Goal: Task Accomplishment & Management: Manage account settings

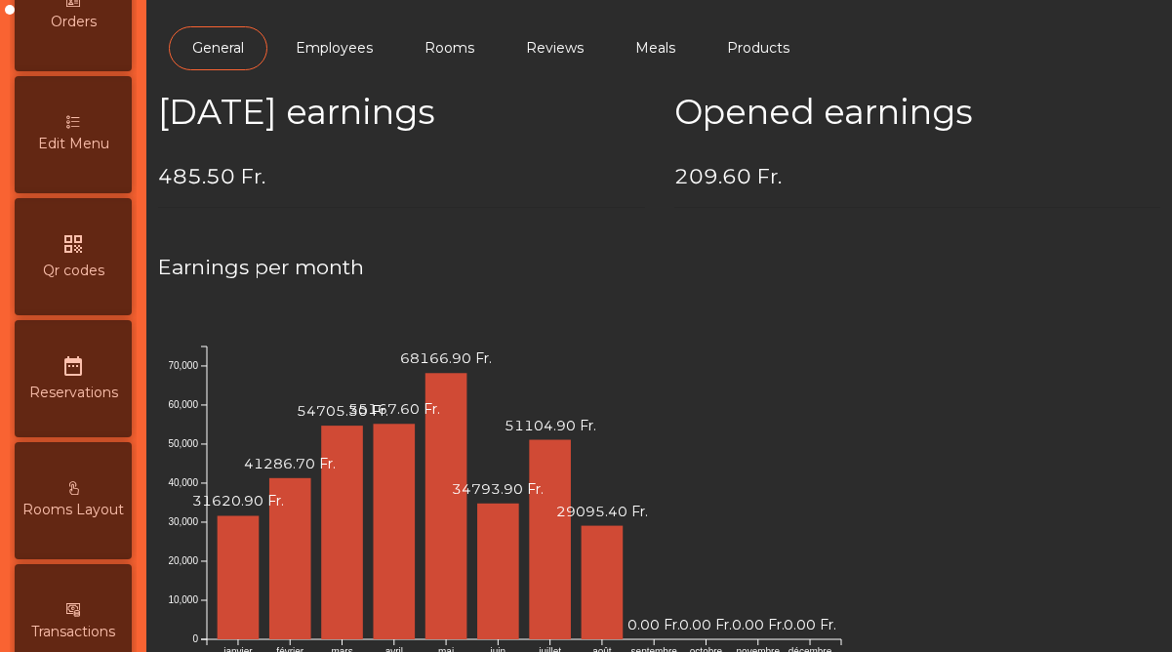
scroll to position [1006, 0]
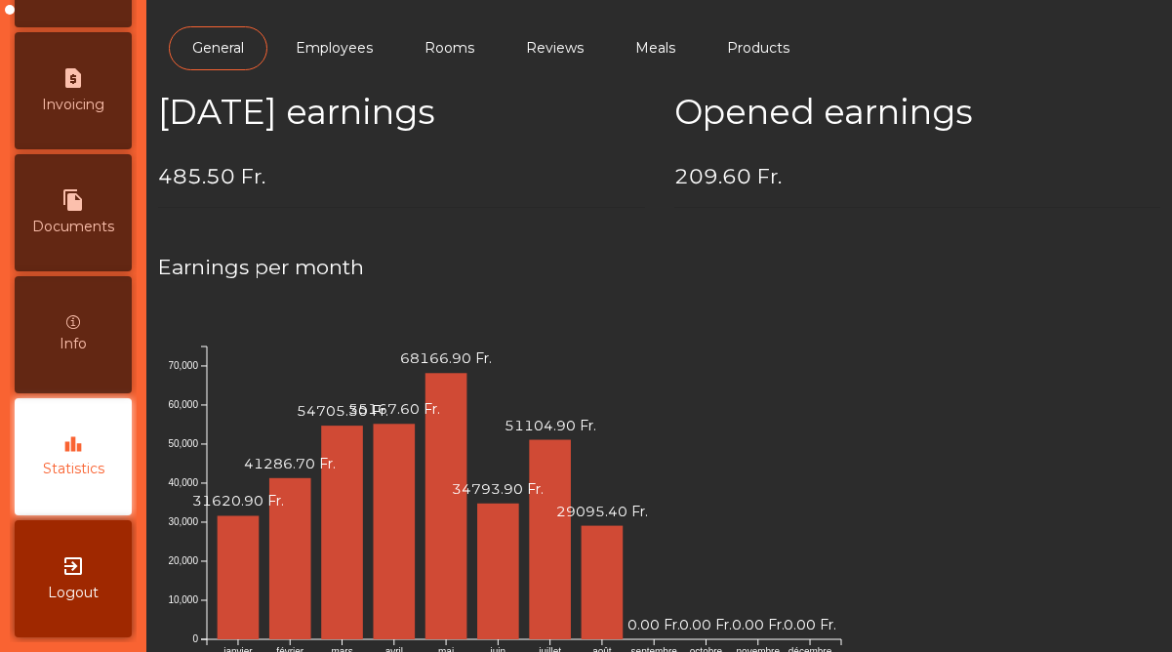
click at [67, 475] on span "Statistics" at bounding box center [73, 469] width 61 height 20
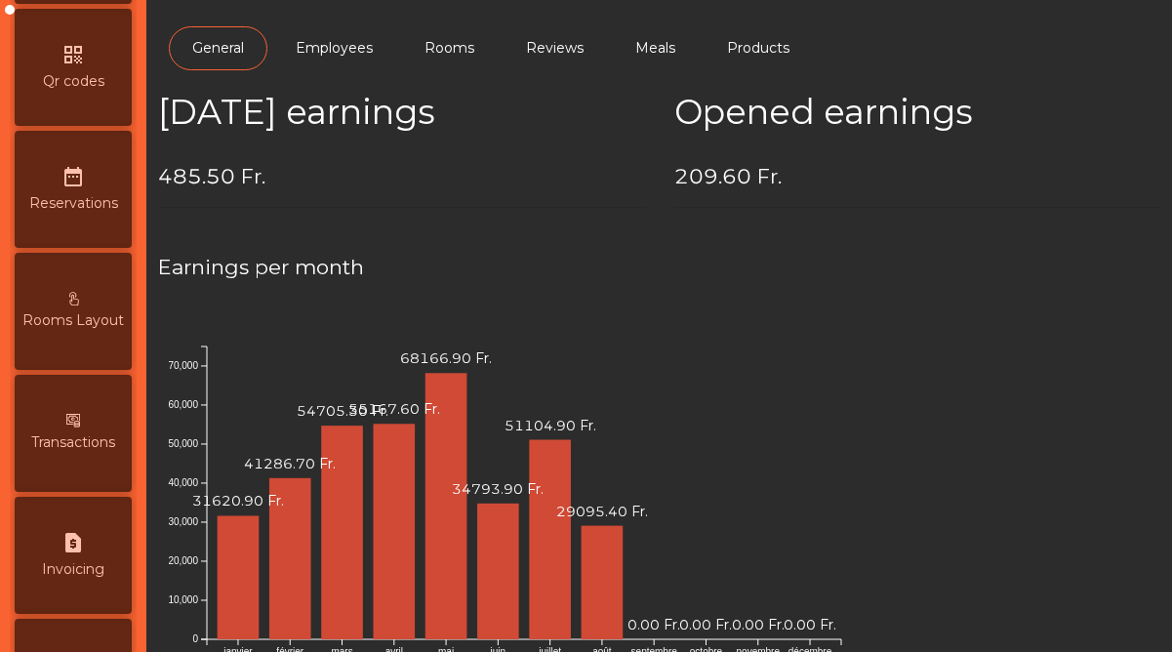
scroll to position [0, 0]
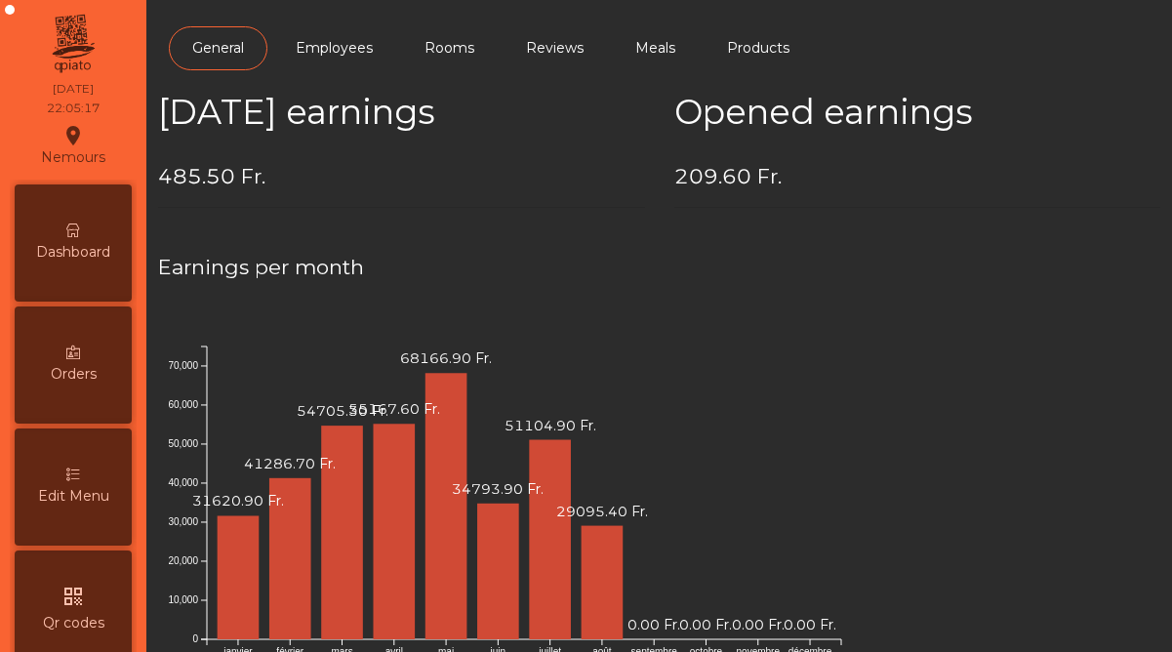
click at [81, 236] on div "Dashboard" at bounding box center [73, 242] width 117 height 117
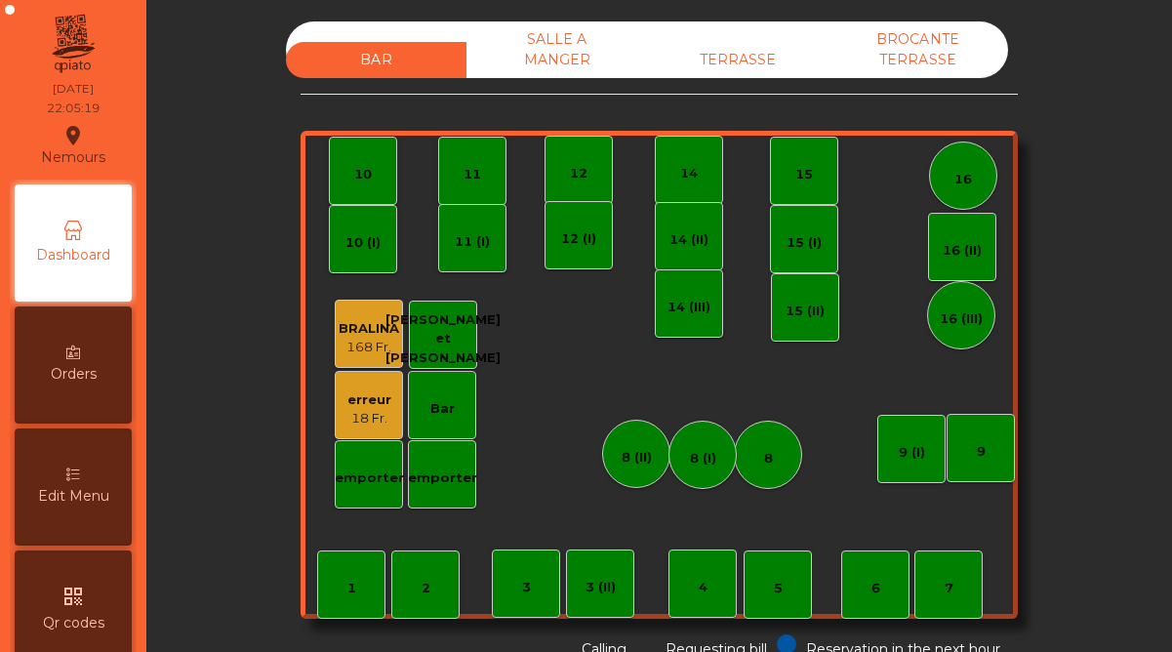
click at [360, 424] on div "18 Fr." at bounding box center [369, 419] width 44 height 20
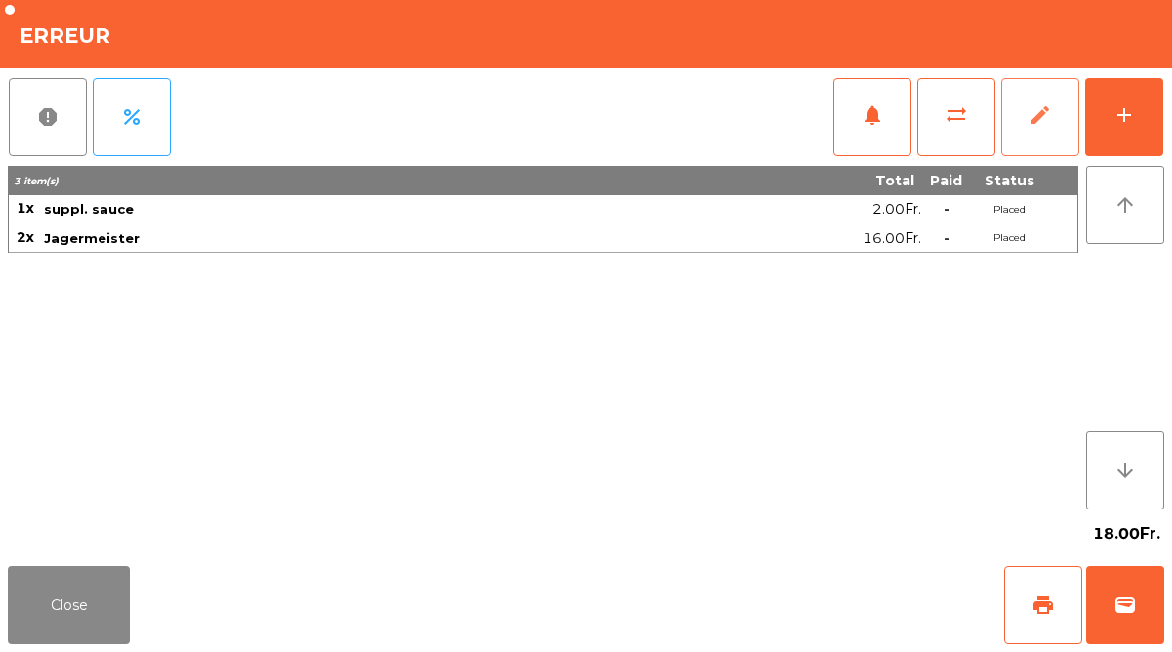
click at [1039, 145] on button "edit" at bounding box center [1040, 117] width 78 height 78
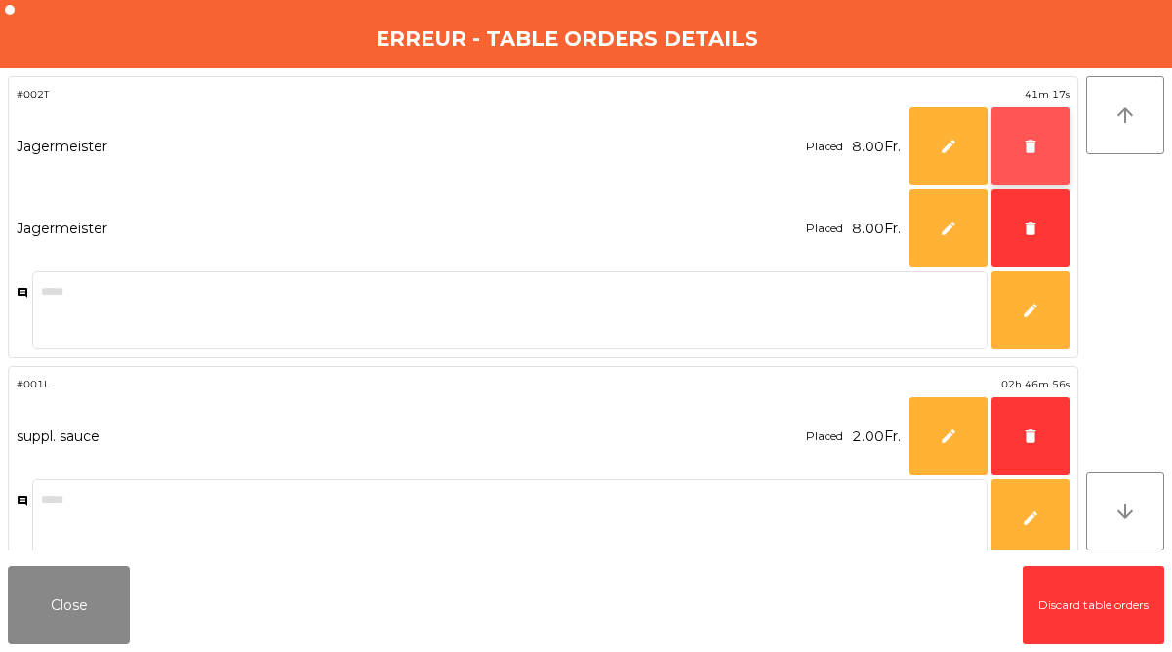
click at [1046, 157] on button "delete" at bounding box center [1030, 146] width 78 height 78
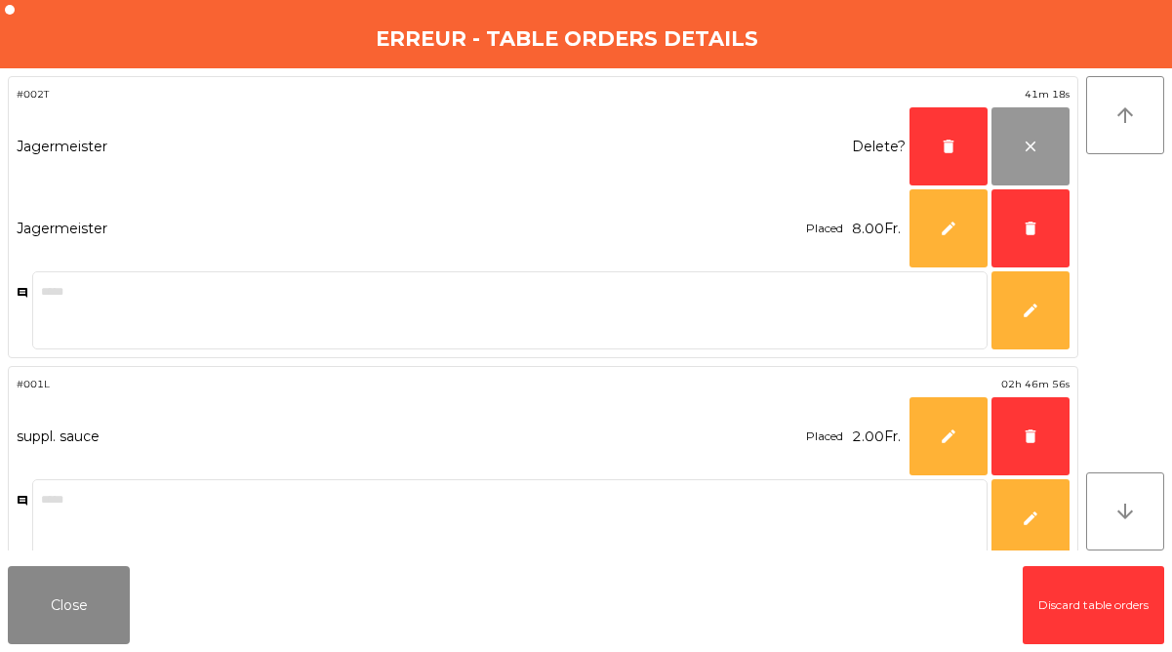
click at [1046, 157] on button "close" at bounding box center [1030, 146] width 78 height 78
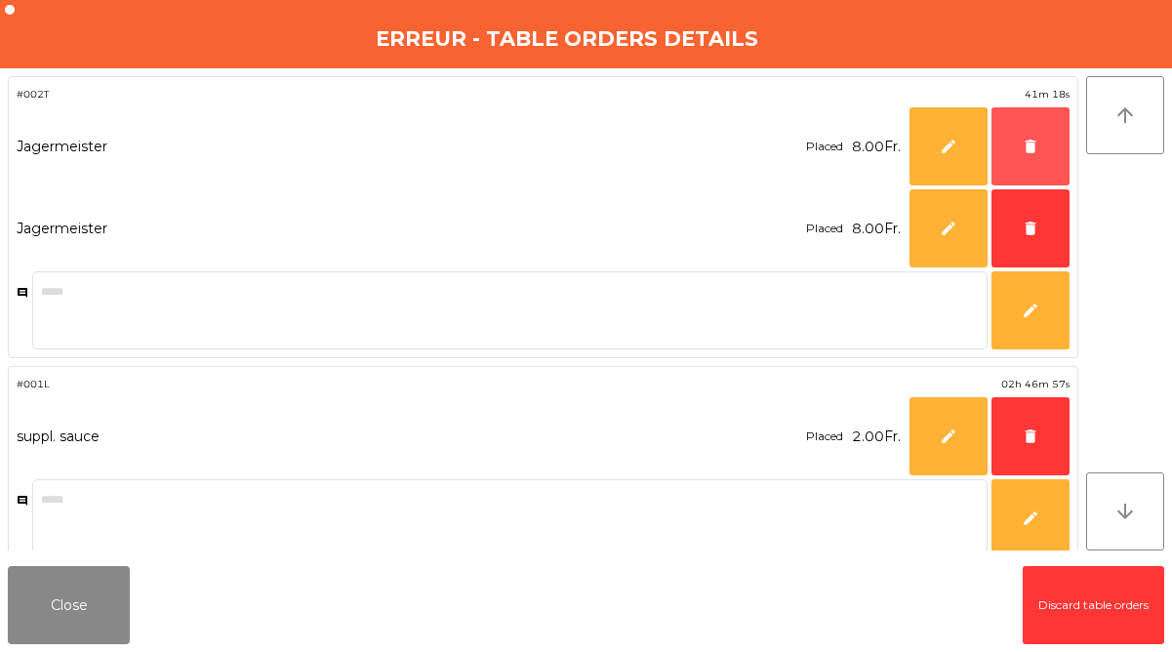
click at [1046, 157] on button "delete" at bounding box center [1030, 146] width 78 height 78
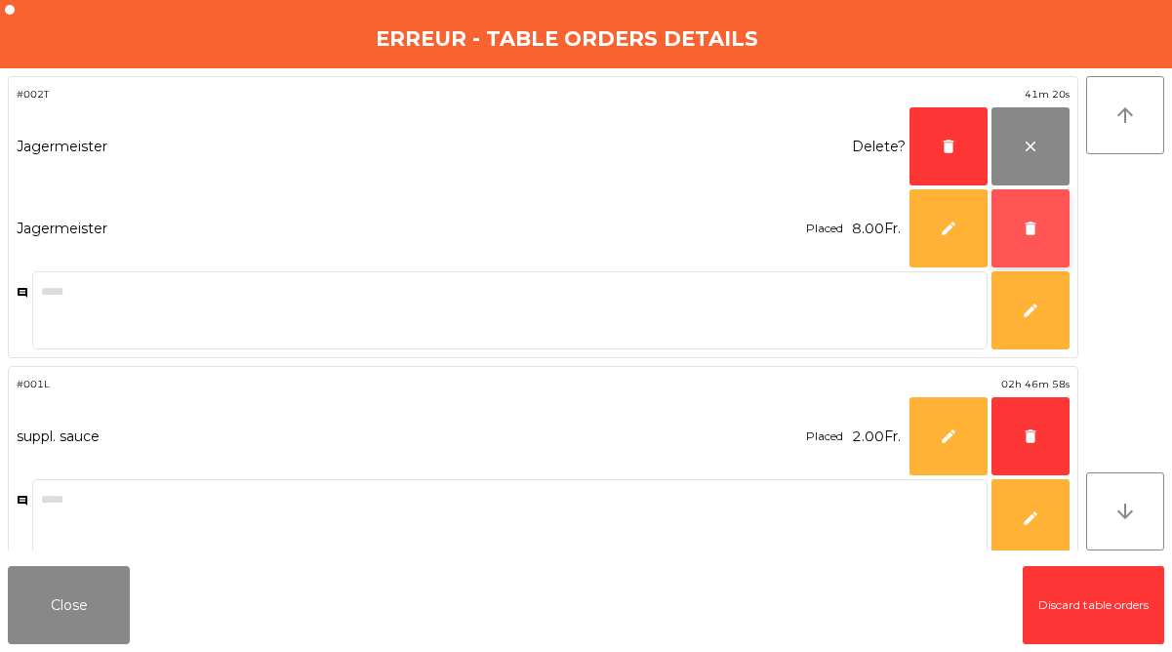
click at [1044, 235] on button "delete" at bounding box center [1030, 228] width 78 height 78
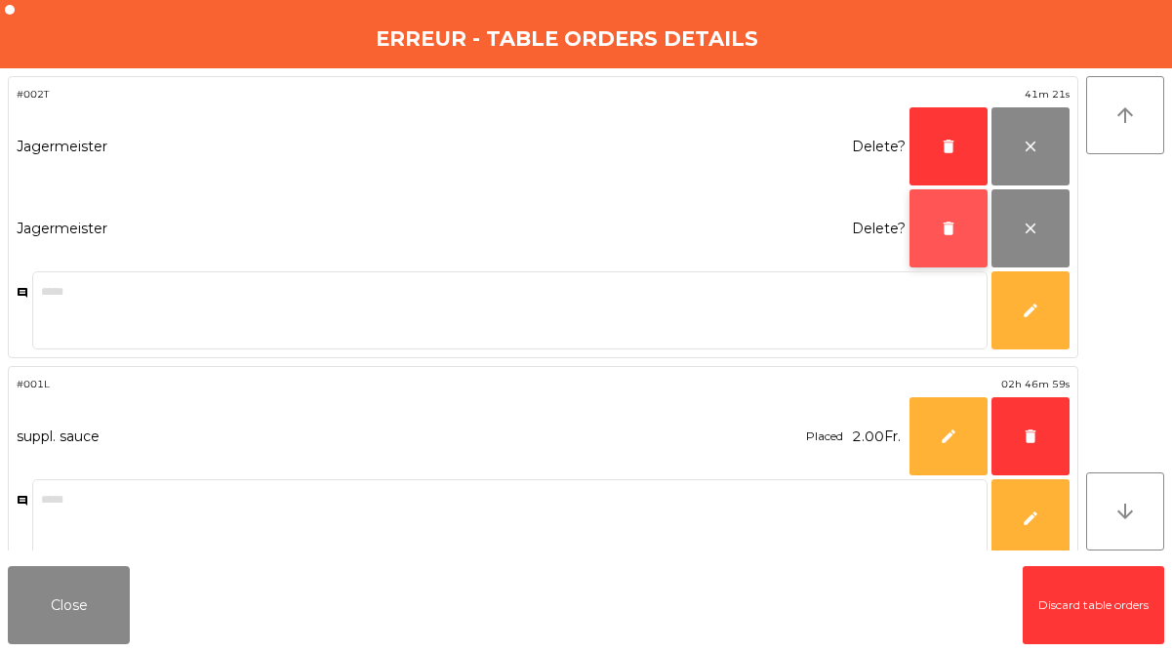
click at [937, 218] on button "delete" at bounding box center [948, 228] width 78 height 78
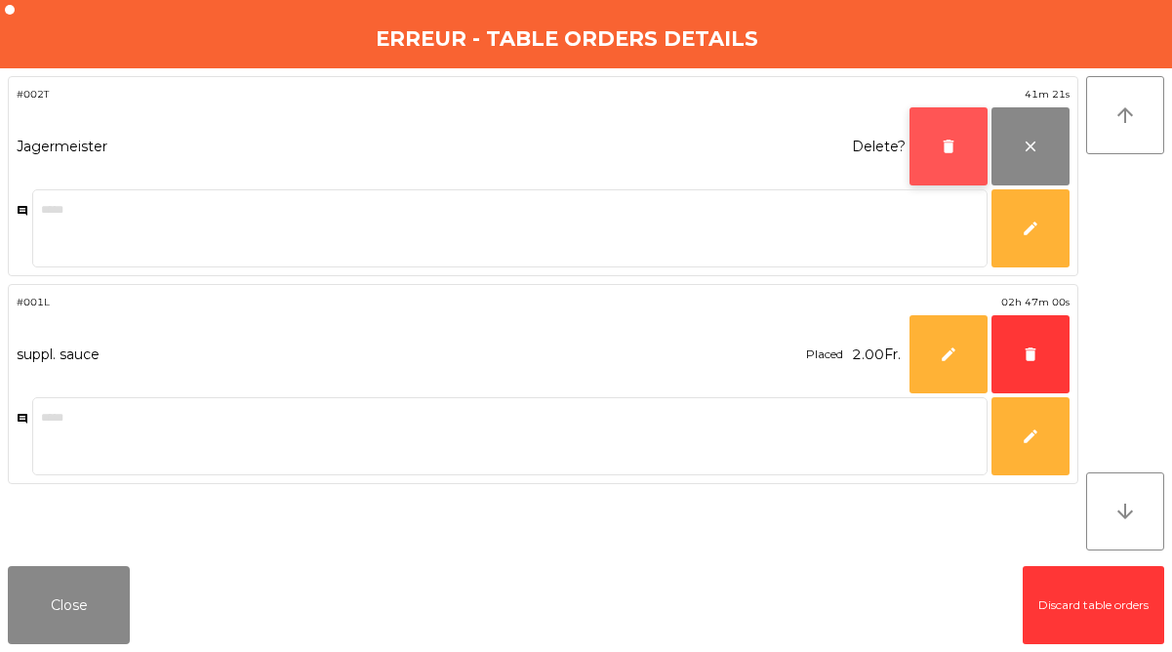
click at [939, 151] on button "delete" at bounding box center [948, 146] width 78 height 78
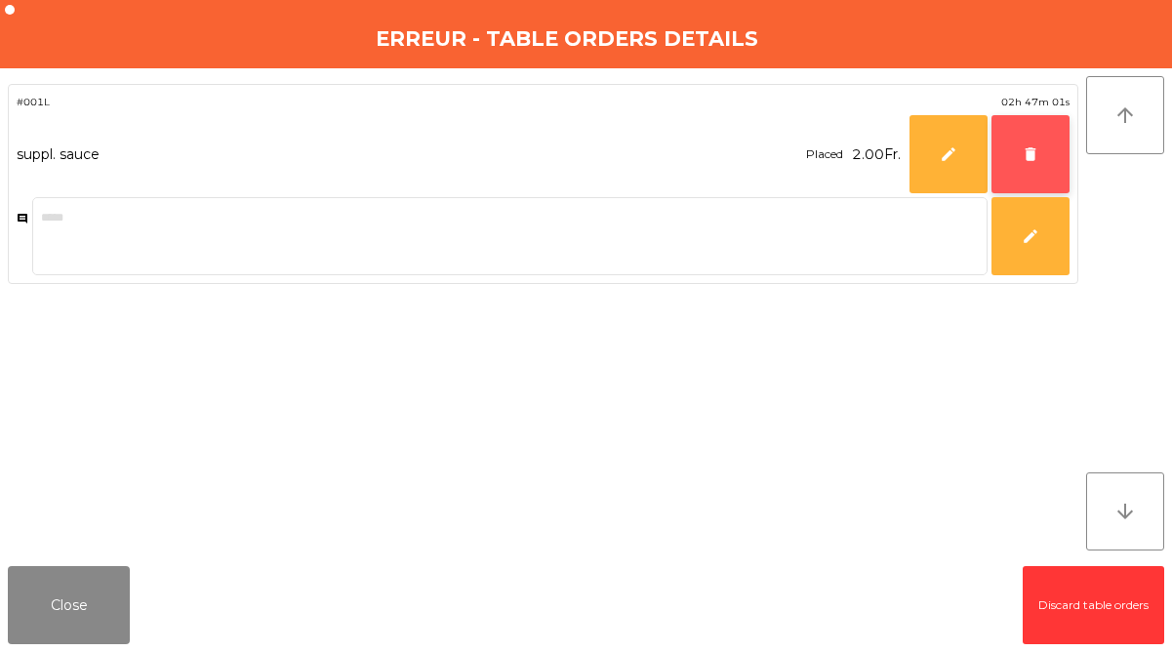
click at [1040, 169] on button "delete" at bounding box center [1030, 154] width 78 height 78
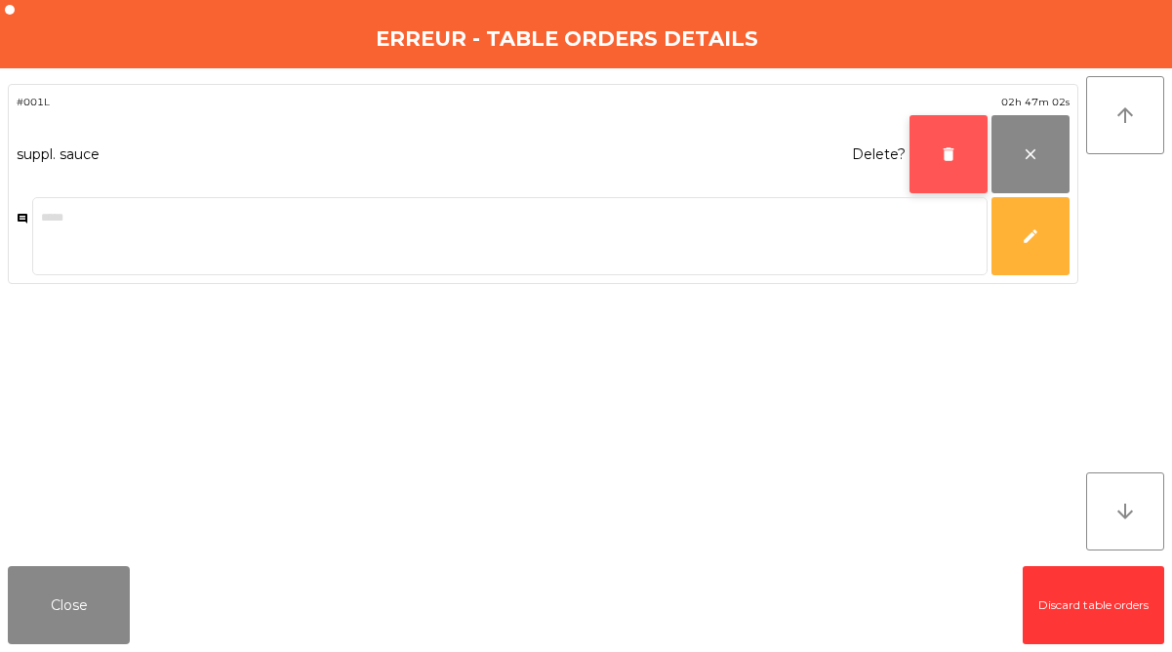
click at [948, 143] on button "delete" at bounding box center [948, 154] width 78 height 78
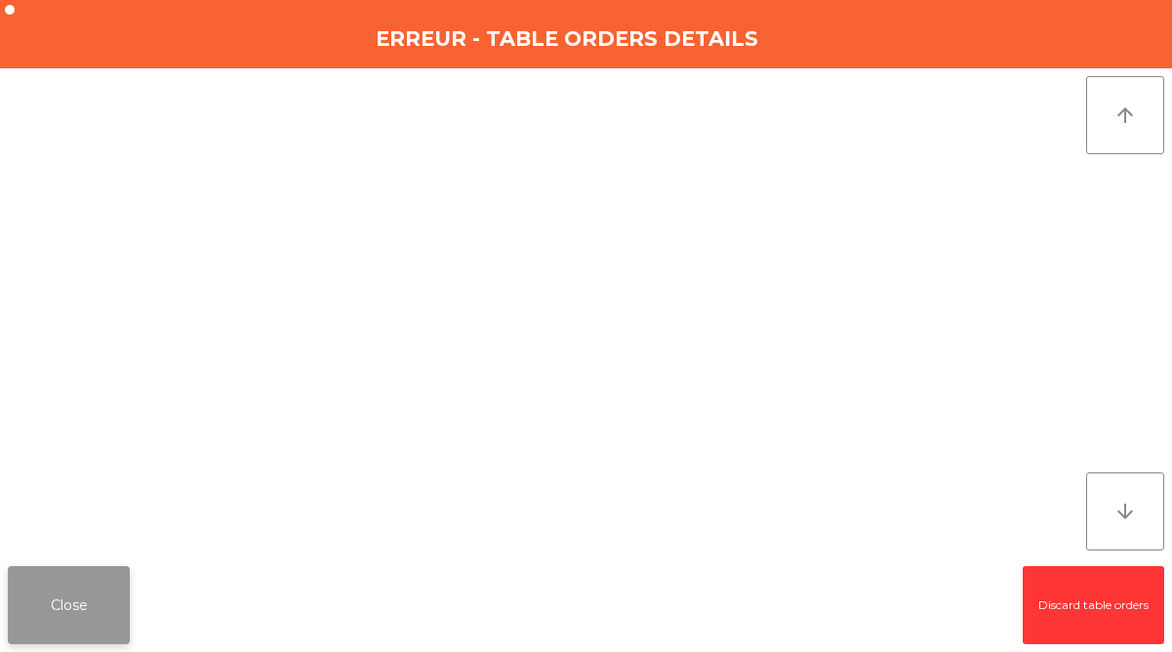
click at [87, 594] on button "Close" at bounding box center [69, 605] width 122 height 78
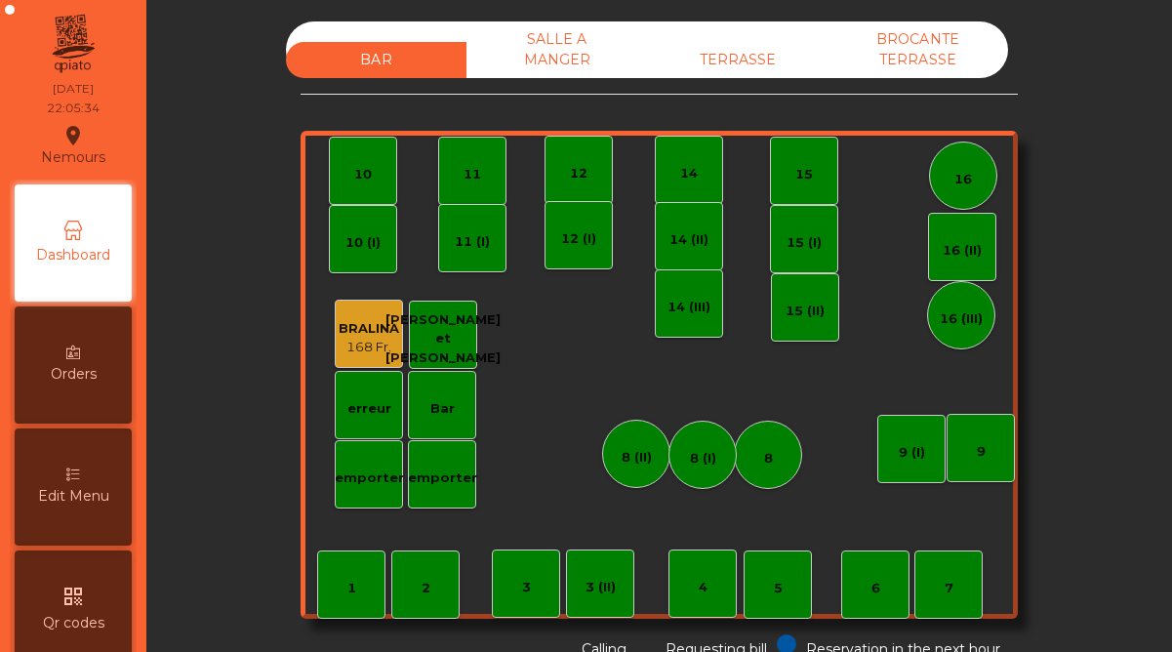
scroll to position [1006, 0]
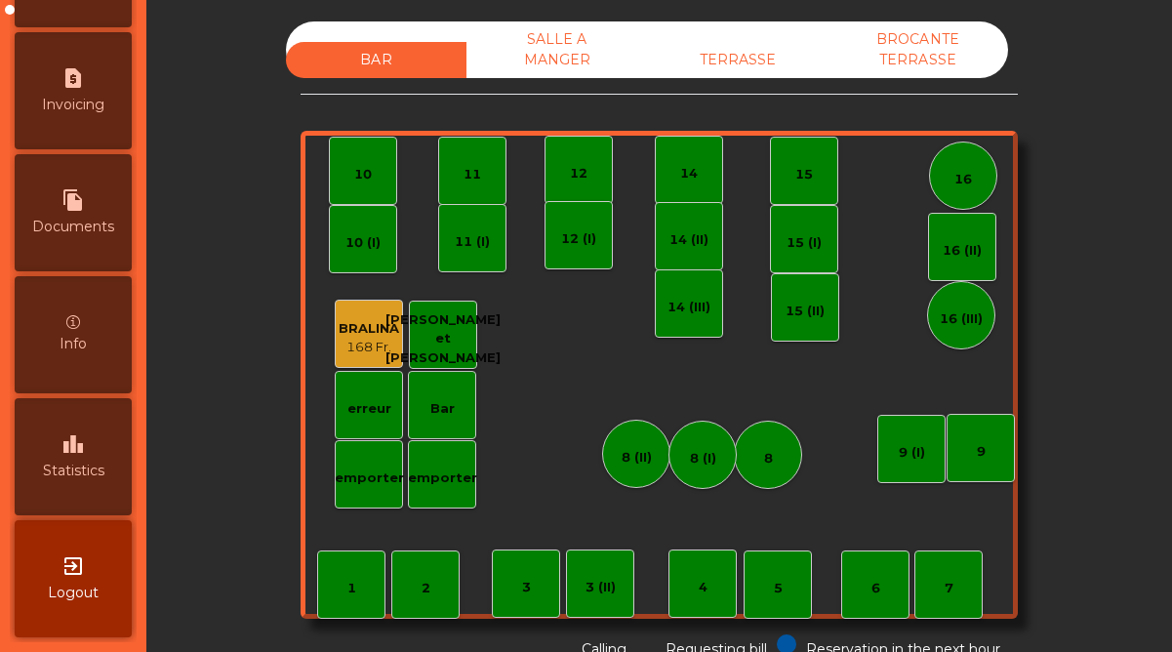
click at [75, 461] on span "Statistics" at bounding box center [73, 471] width 61 height 20
